Goal: Task Accomplishment & Management: Use online tool/utility

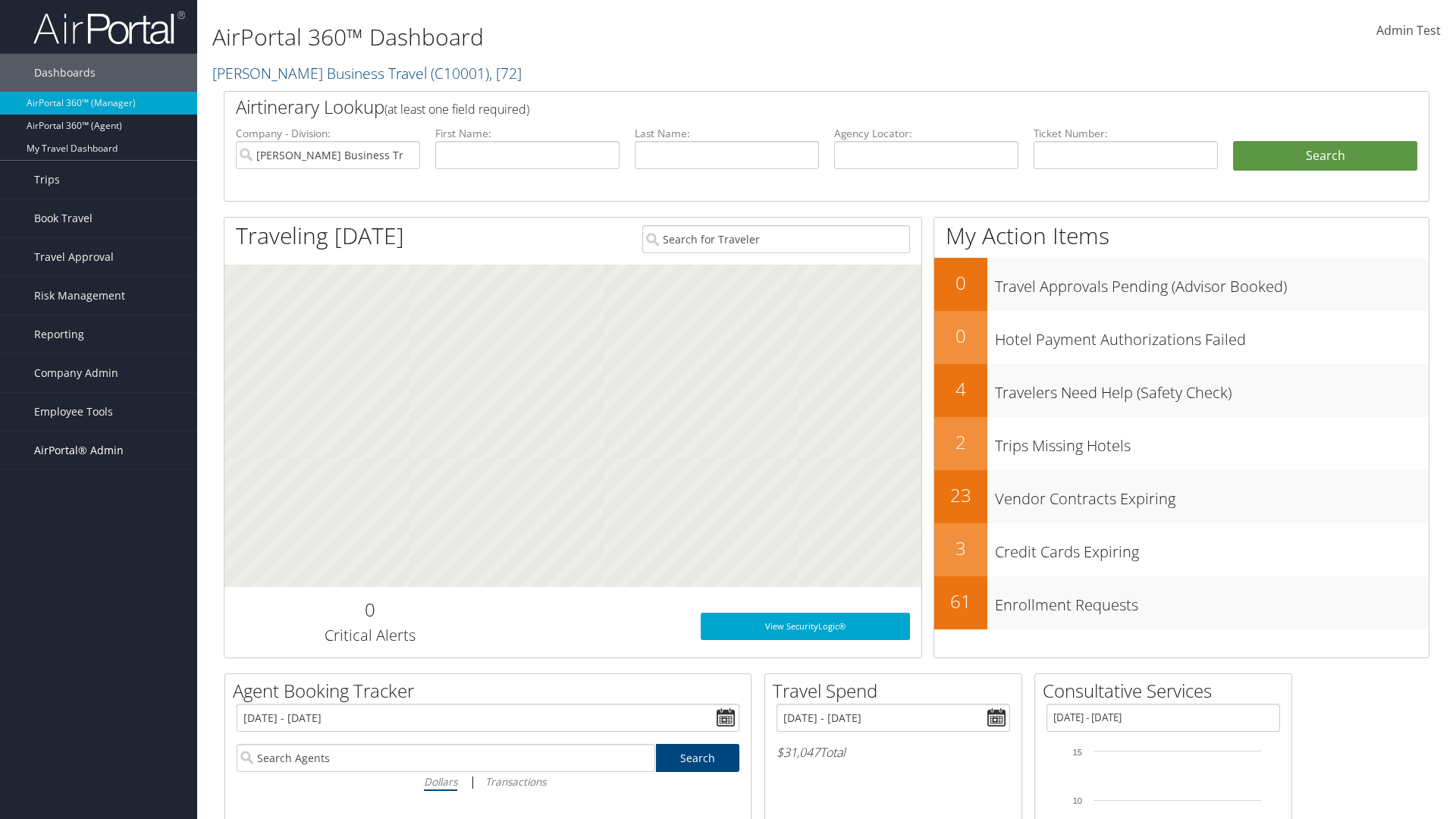
click at [99, 450] on span "AirPortal® Admin" at bounding box center [79, 450] width 90 height 38
click at [99, 697] on link "SAP" at bounding box center [99, 708] width 197 height 22
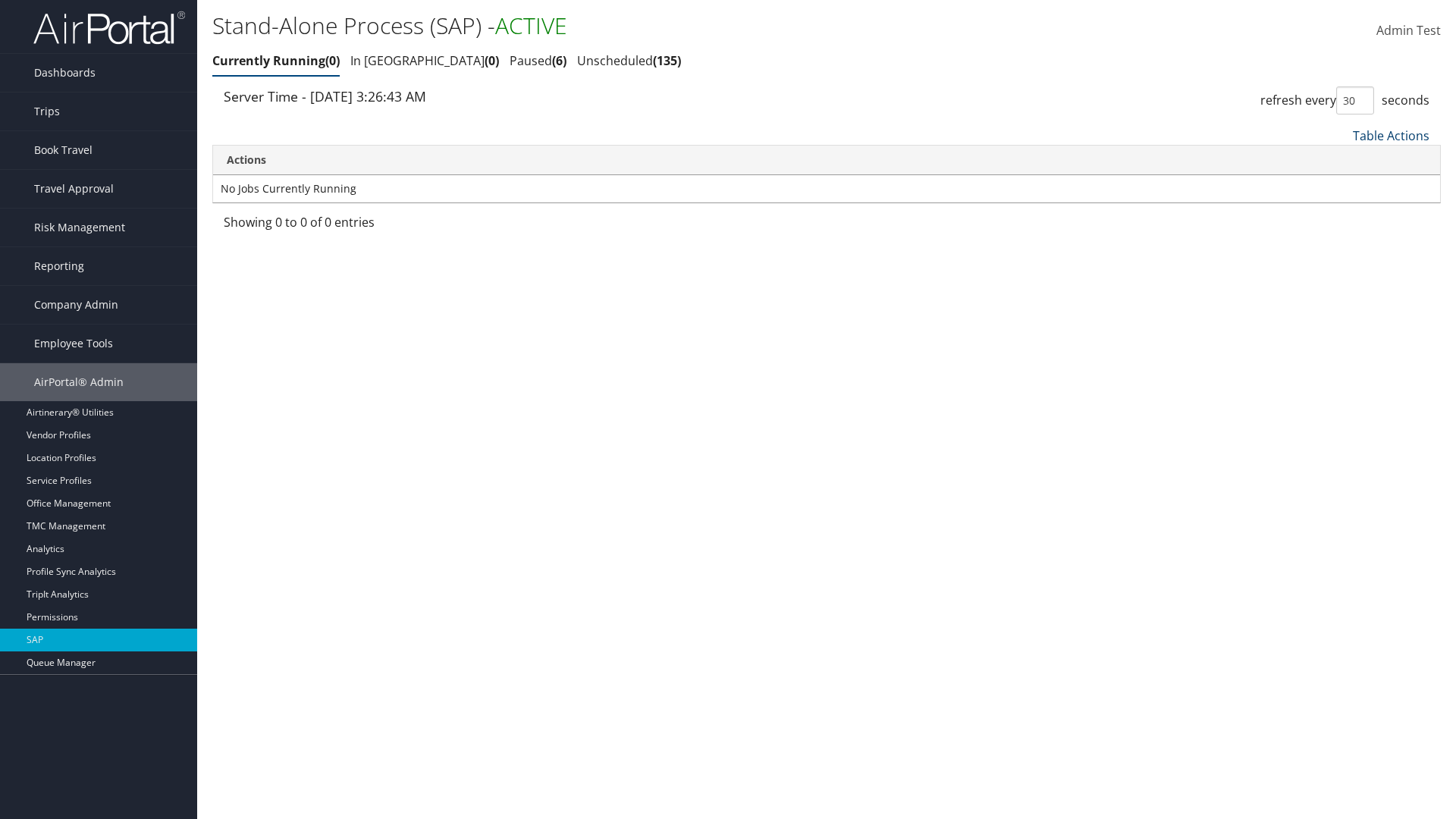
click at [1391, 135] on link "Table Actions" at bounding box center [1391, 135] width 76 height 17
click at [1340, 184] on link "New Record" at bounding box center [1341, 184] width 199 height 25
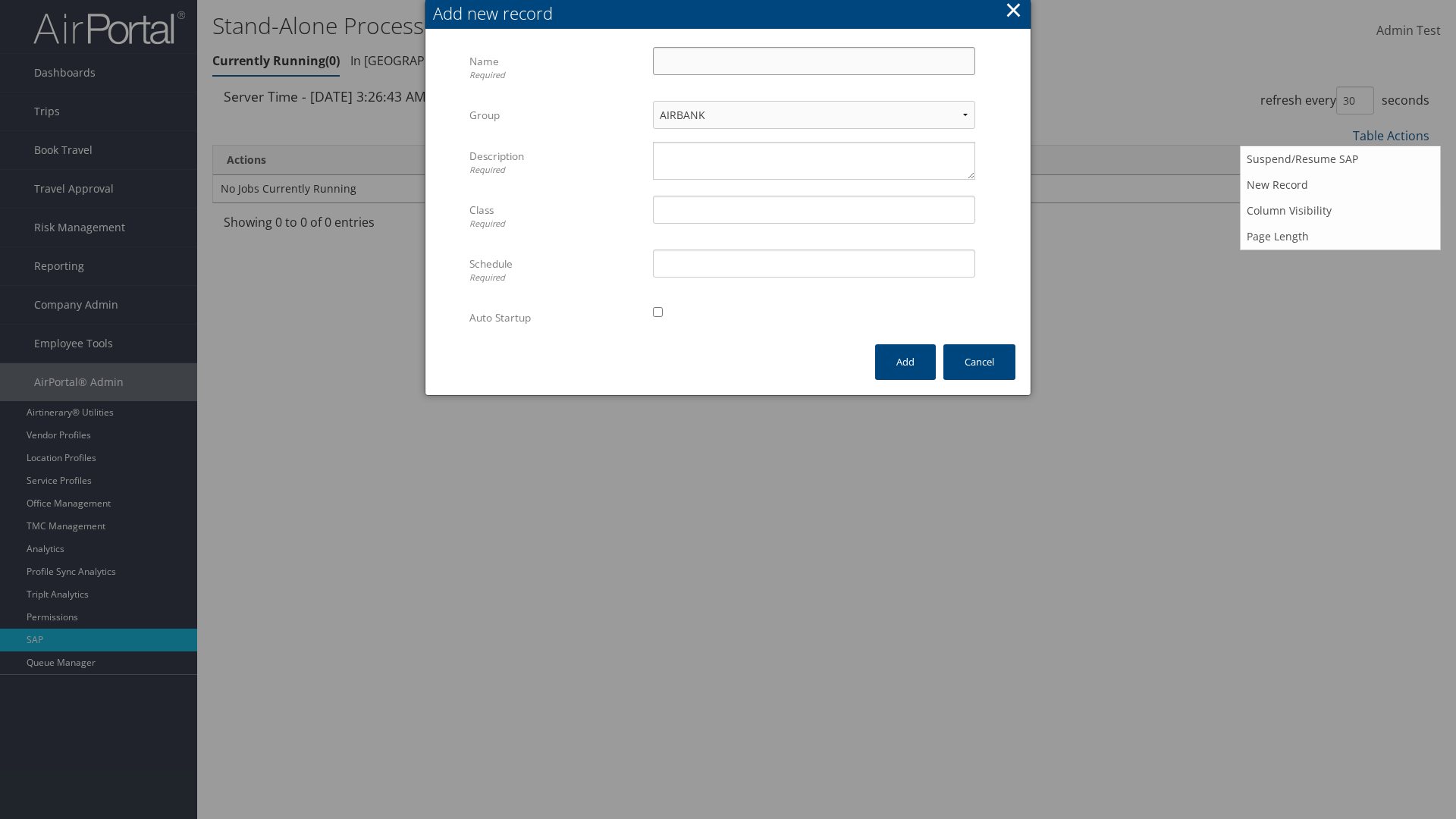
click at [813, 61] on input "Name Required" at bounding box center [814, 61] width 322 height 28
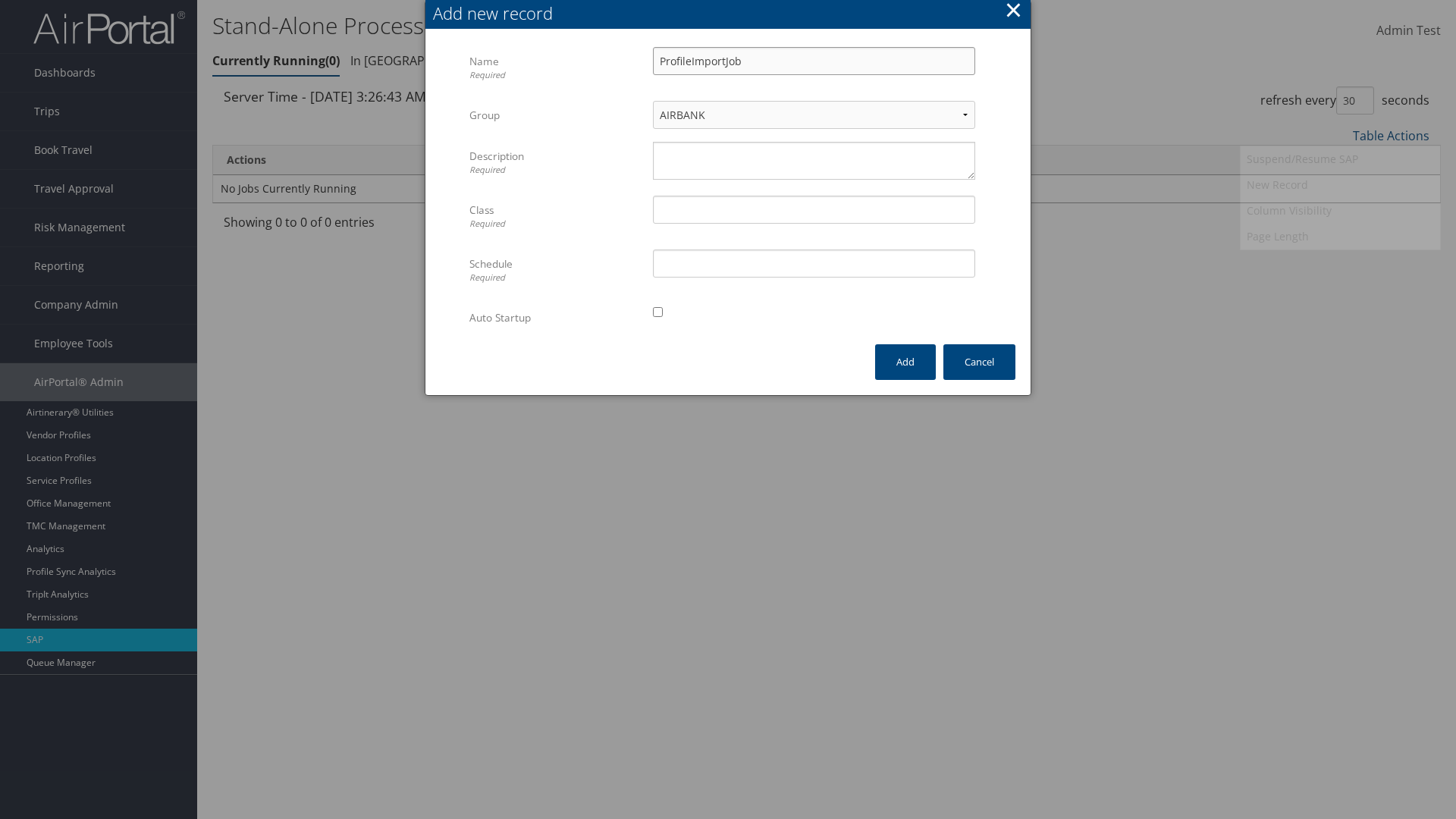
type input "ProfileImportJob"
click at [813, 161] on textarea "Description Required" at bounding box center [814, 160] width 322 height 38
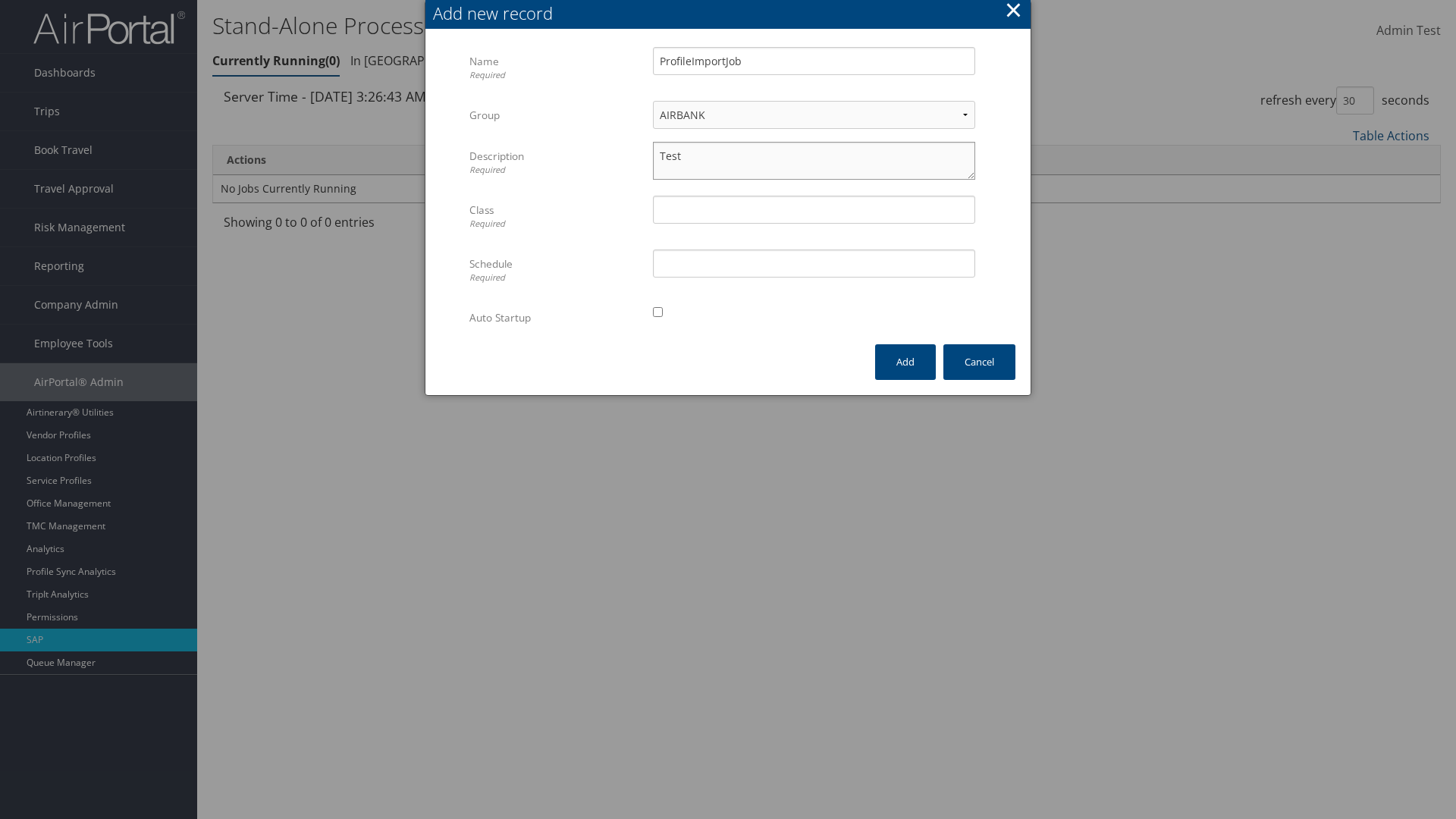
type textarea "Test"
click at [813, 209] on input "Class Required" at bounding box center [814, 209] width 322 height 28
type input "Test"
click at [813, 263] on input "Schedule Required" at bounding box center [814, 264] width 322 height 28
type input "Test"
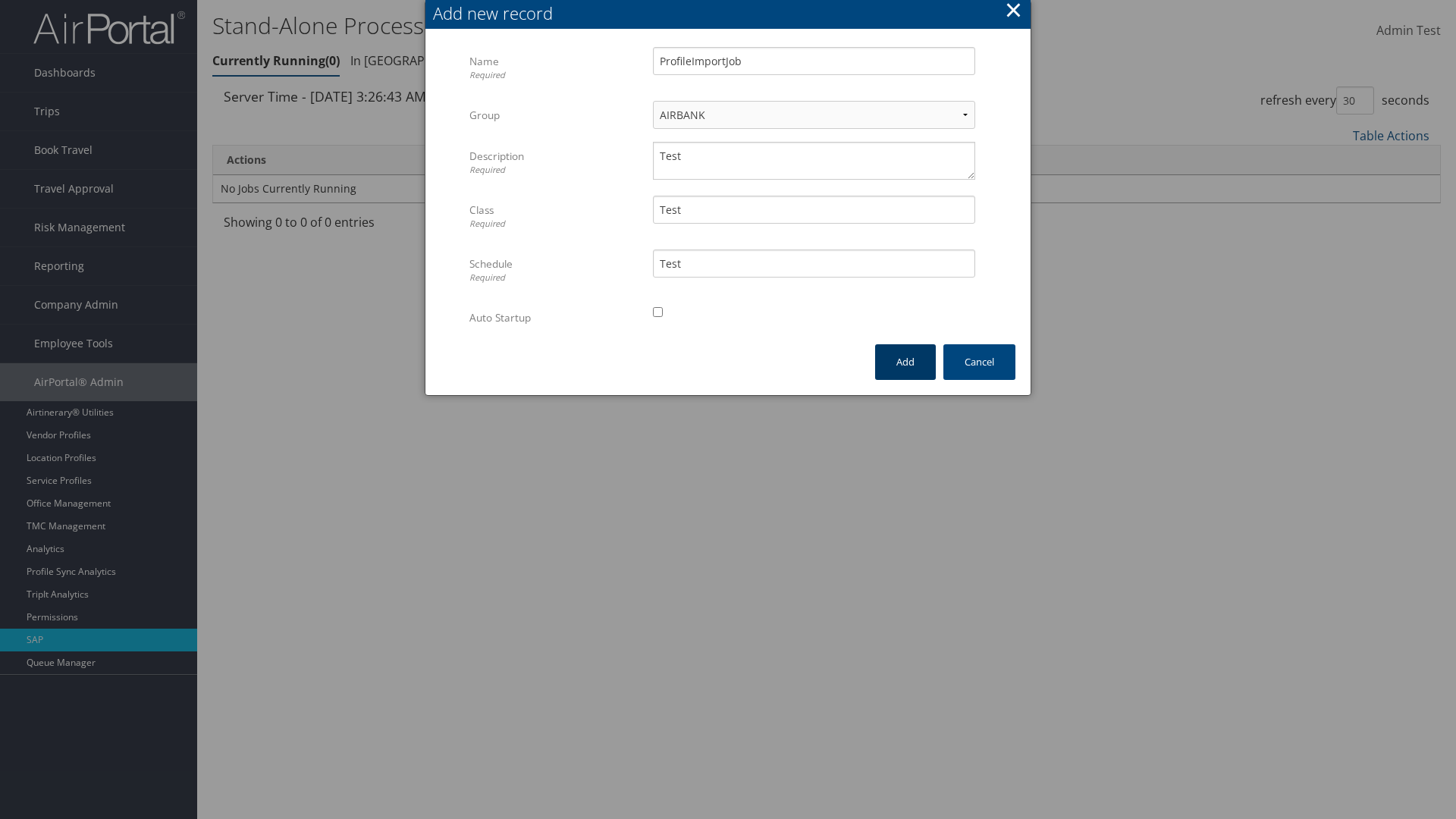
click at [657, 311] on input "checkbox" at bounding box center [658, 312] width 10 height 10
checkbox input "true"
click at [905, 361] on button "Add" at bounding box center [905, 362] width 61 height 36
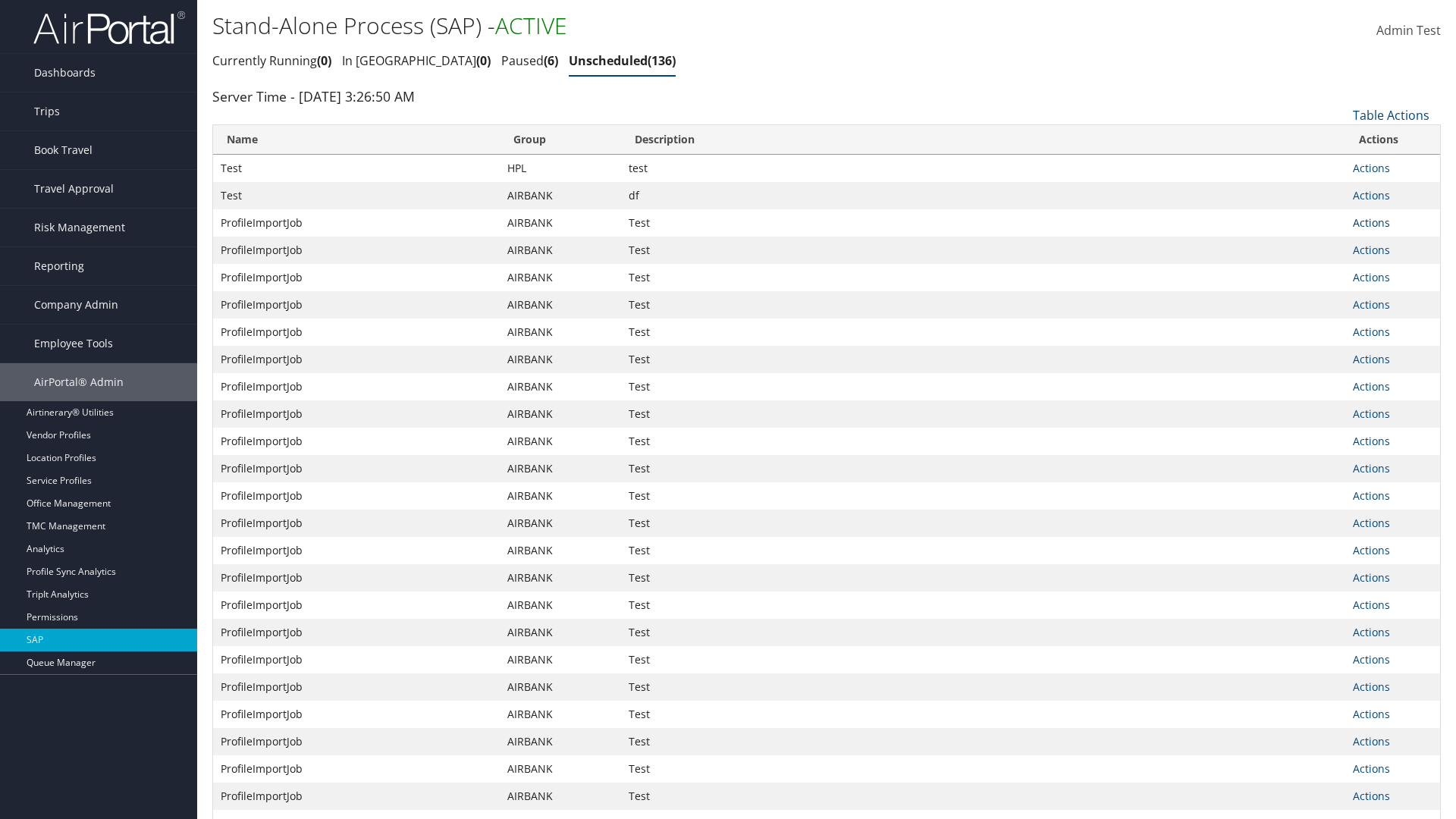
click at [1371, 223] on link "Actions" at bounding box center [1371, 223] width 37 height 15
